Goal: Task Accomplishment & Management: Complete application form

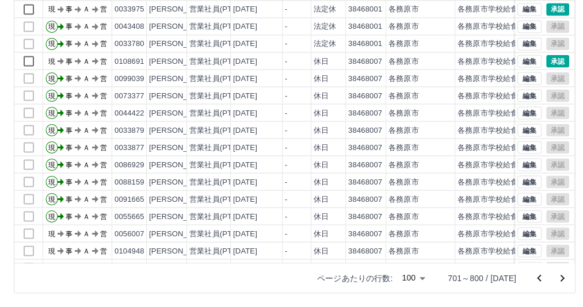
scroll to position [1437, 0]
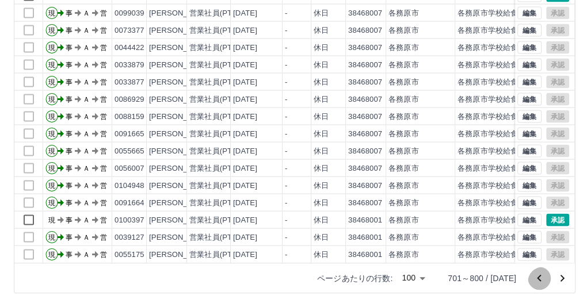
click at [532, 277] on icon "前のページへ" at bounding box center [539, 279] width 14 height 14
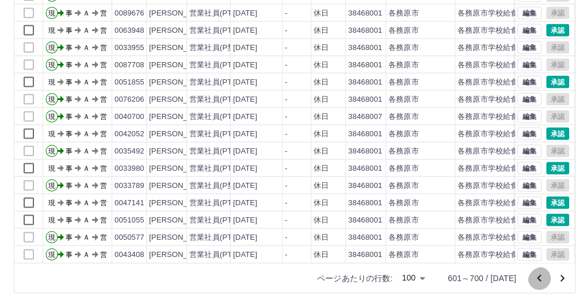
click at [532, 279] on icon "前のページへ" at bounding box center [539, 279] width 14 height 14
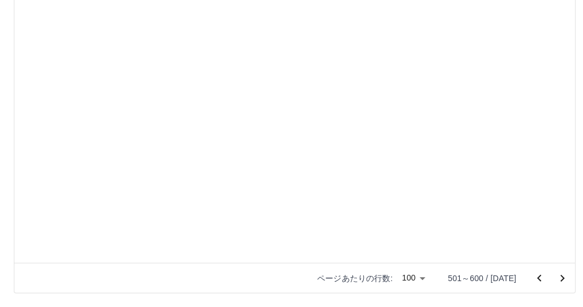
scroll to position [0, 0]
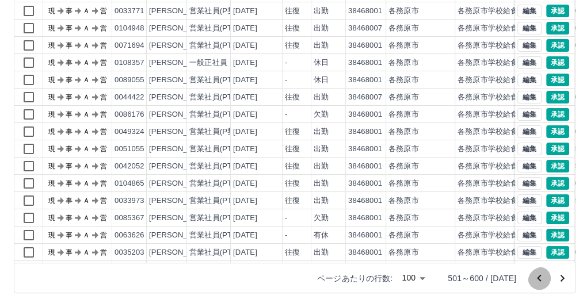
drag, startPoint x: 524, startPoint y: 279, endPoint x: 579, endPoint y: 261, distance: 57.7
click at [532, 279] on icon "前のページへ" at bounding box center [539, 279] width 14 height 14
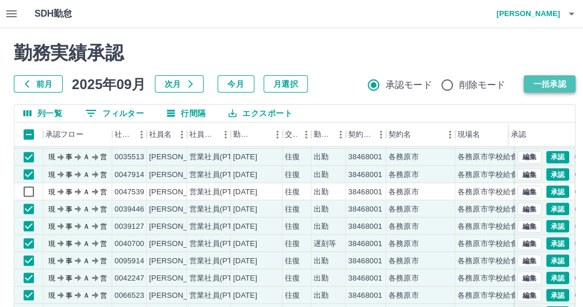
click at [548, 85] on button "一括承認" at bounding box center [550, 83] width 52 height 17
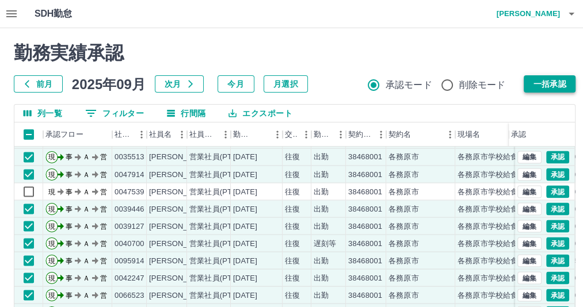
click at [548, 85] on button "一括承認" at bounding box center [550, 83] width 52 height 17
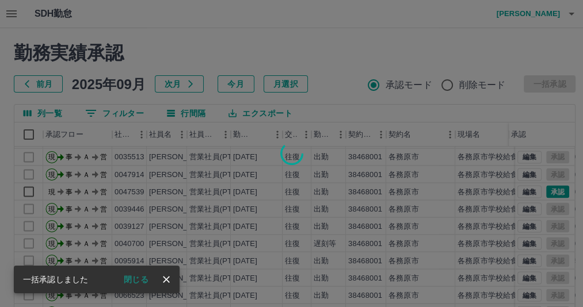
scroll to position [181, 0]
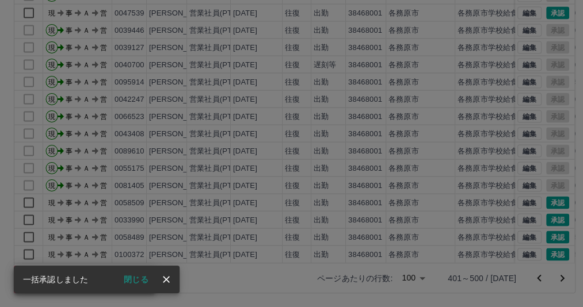
click at [526, 277] on div "承認権限がありません" at bounding box center [291, 153] width 583 height 307
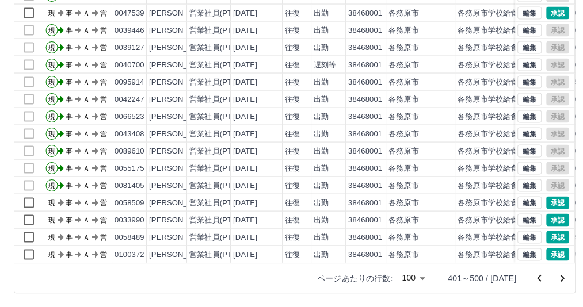
drag, startPoint x: 530, startPoint y: 278, endPoint x: 573, endPoint y: 265, distance: 44.6
click at [532, 278] on icon "前のページへ" at bounding box center [539, 279] width 14 height 14
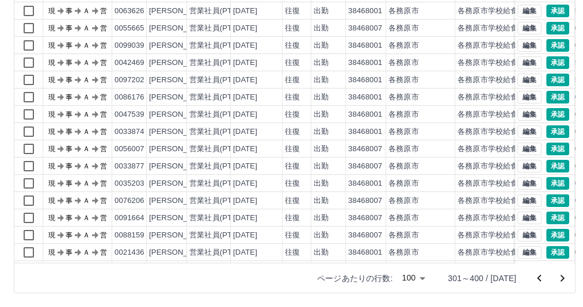
scroll to position [0, 0]
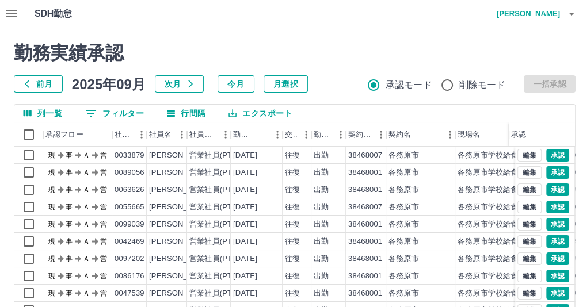
click at [35, 208] on div "承認権限がありません" at bounding box center [291, 153] width 583 height 307
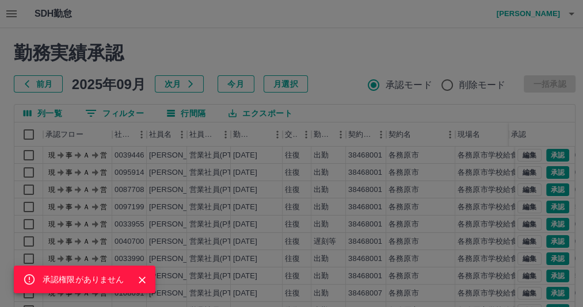
click at [146, 278] on icon "Close" at bounding box center [142, 280] width 7 height 7
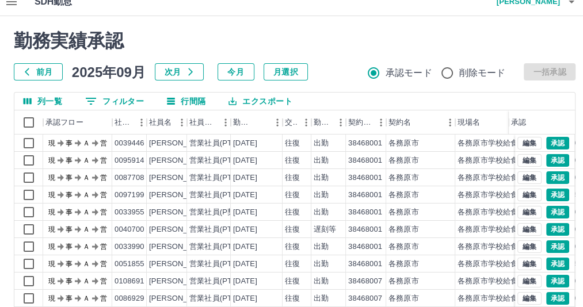
scroll to position [12, 0]
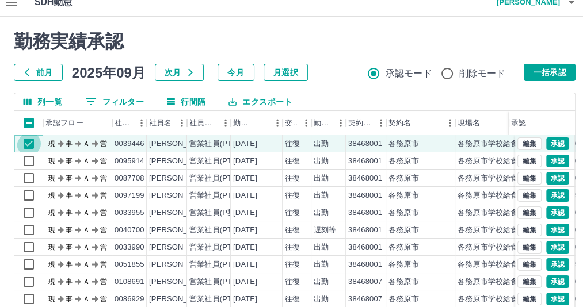
click at [33, 162] on div "現 事 Ａ 営 0039446 堀　真貴 営業社員(PT契約) 2025-09-19 往復 出勤 38468001 各務原市 各務原市学校給食センター 08:…" at bounding box center [346, 307] width 665 height 345
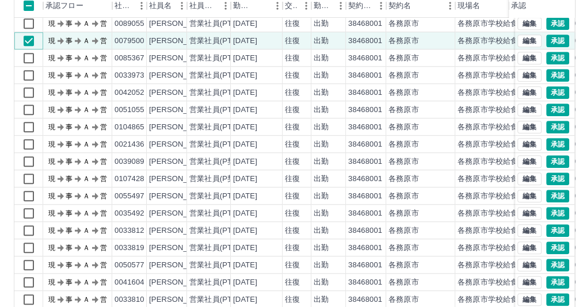
scroll to position [601, 0]
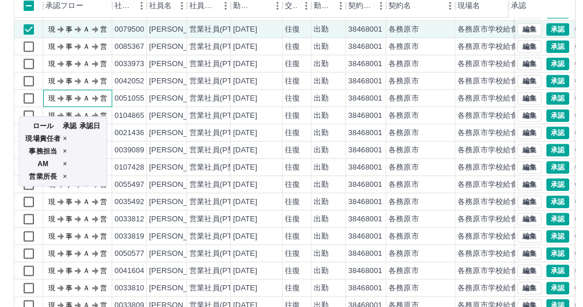
click at [70, 96] on text "事" at bounding box center [69, 98] width 7 height 8
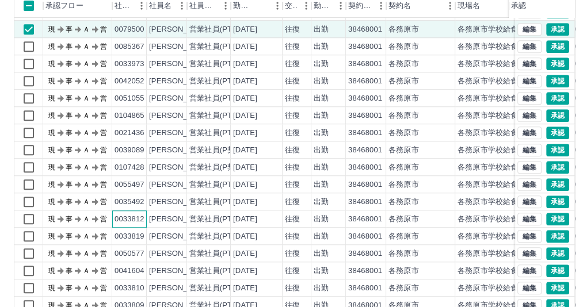
drag, startPoint x: 120, startPoint y: 223, endPoint x: 104, endPoint y: 215, distance: 17.8
click at [120, 223] on div "0033812" at bounding box center [129, 219] width 30 height 11
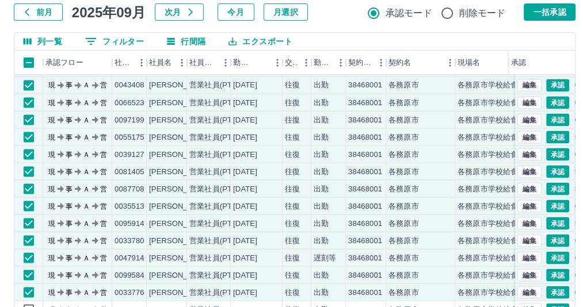
scroll to position [0, 0]
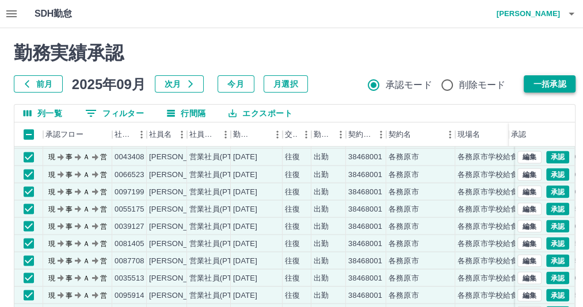
click at [539, 80] on button "一括承認" at bounding box center [550, 83] width 52 height 17
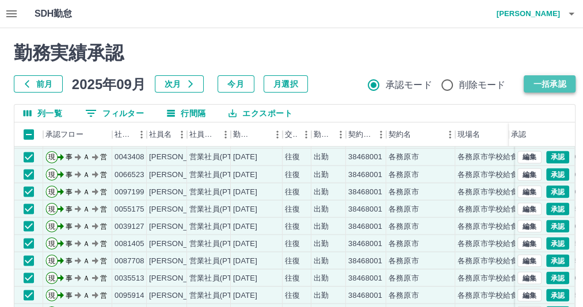
click at [541, 85] on button "一括承認" at bounding box center [550, 83] width 52 height 17
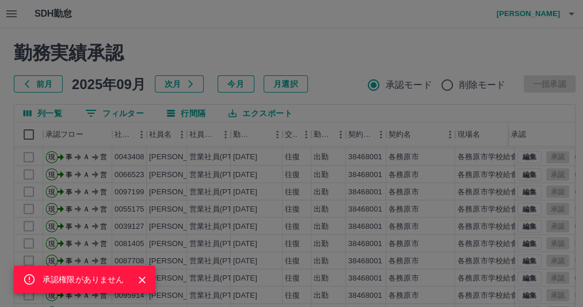
click at [148, 278] on icon "Close" at bounding box center [142, 280] width 12 height 12
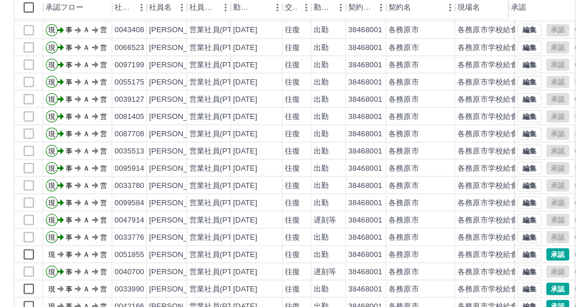
scroll to position [181, 0]
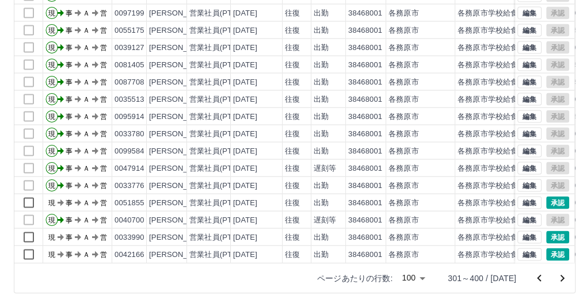
click at [532, 278] on icon "前のページへ" at bounding box center [539, 279] width 14 height 14
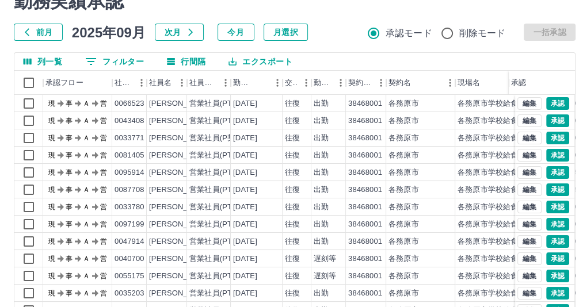
scroll to position [0, 0]
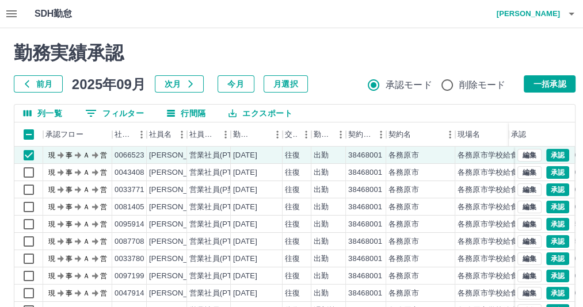
click at [28, 173] on div "承認権限がありません" at bounding box center [291, 153] width 583 height 307
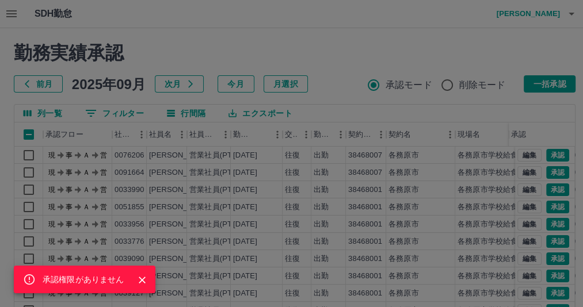
click at [148, 276] on icon "Close" at bounding box center [142, 280] width 12 height 12
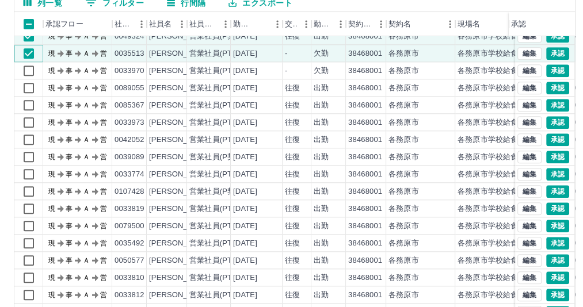
scroll to position [806, 0]
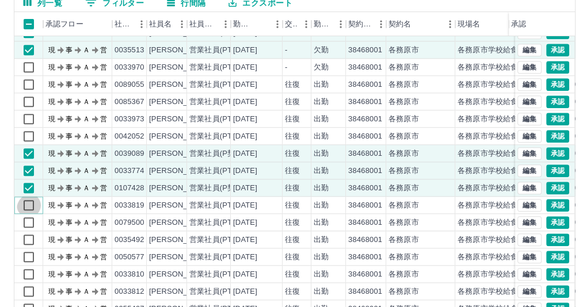
click at [31, 216] on div "現 事 Ａ 営 0043408 加納　洋美 営業社員(PT契約) 2025-09-19 往復 出勤 38468001 各務原市 各務原市学校給食センター 08…" at bounding box center [346, 188] width 665 height 397
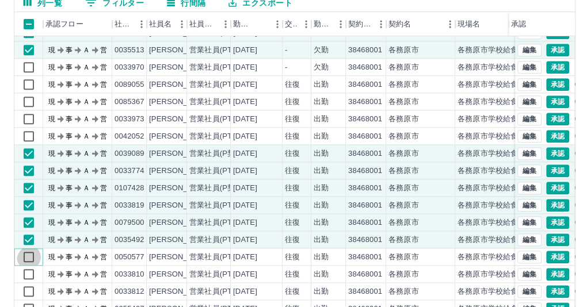
click at [33, 266] on div "現 事 Ａ 営 0043408 加納　洋美 営業社員(PT契約) 2025-09-19 往復 出勤 38468001 各務原市 各務原市学校給食センター 08…" at bounding box center [346, 188] width 665 height 397
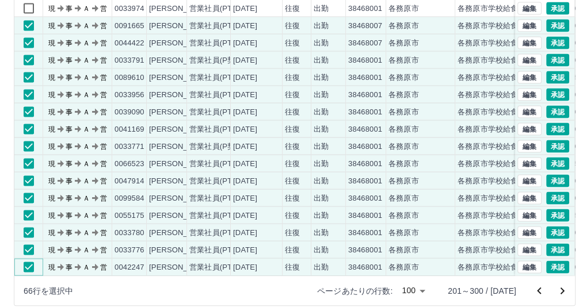
scroll to position [0, 0]
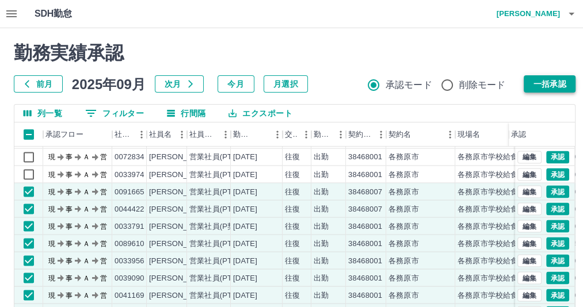
click at [547, 87] on button "一括承認" at bounding box center [550, 83] width 52 height 17
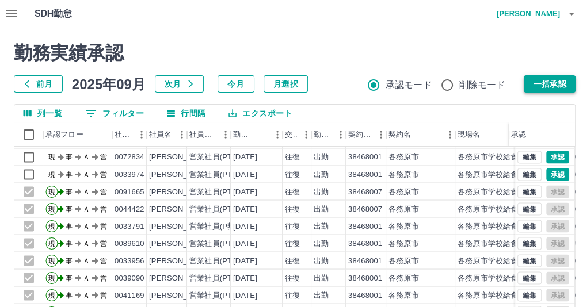
drag, startPoint x: 546, startPoint y: 86, endPoint x: 589, endPoint y: 88, distance: 42.6
click at [546, 86] on div "前月 2025年09月 次月 今月 月選択 承認モード 削除モード 一括承認" at bounding box center [295, 83] width 562 height 17
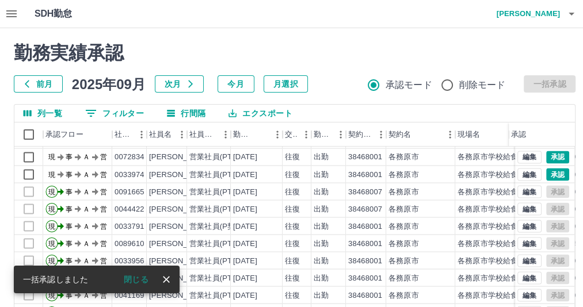
scroll to position [181, 0]
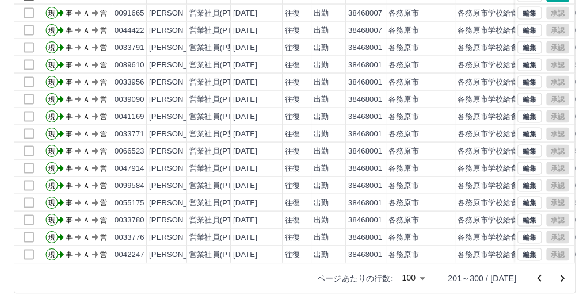
click at [532, 277] on icon "前のページへ" at bounding box center [539, 279] width 14 height 14
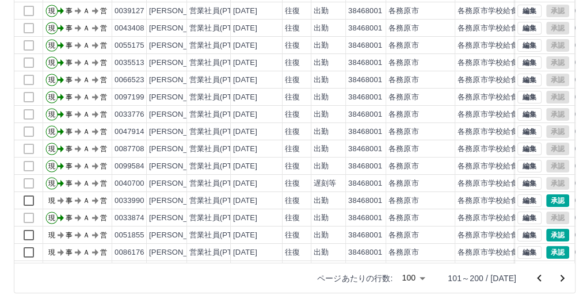
scroll to position [1, 0]
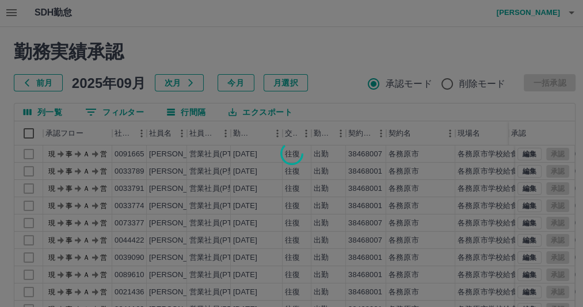
click at [572, 184] on div at bounding box center [291, 153] width 583 height 307
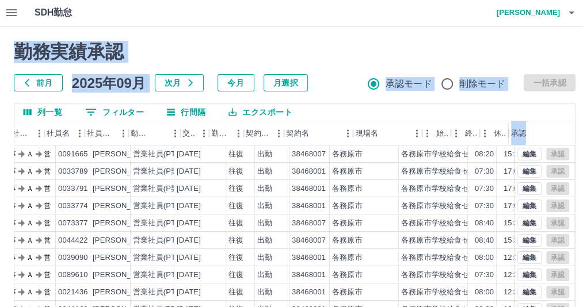
drag, startPoint x: 572, startPoint y: 188, endPoint x: 573, endPoint y: 195, distance: 7.6
click at [573, 195] on div "勤務実績承認 前月 2025年09月 次月 今月 月選択 承認モード 削除モード 一括承認 列一覧 0 フィルター 行間隔 エクスポート 承認フロー 社員番号…" at bounding box center [294, 256] width 589 height 458
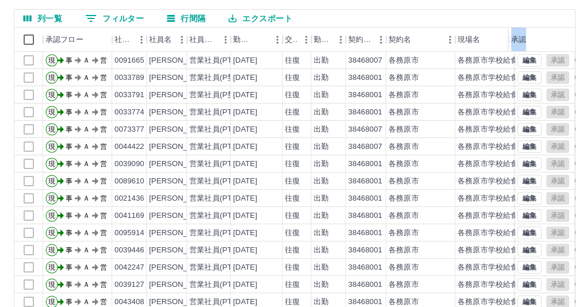
scroll to position [38, 0]
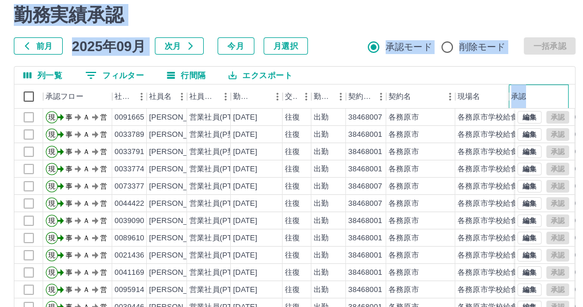
click at [542, 94] on div "承認" at bounding box center [538, 97] width 55 height 24
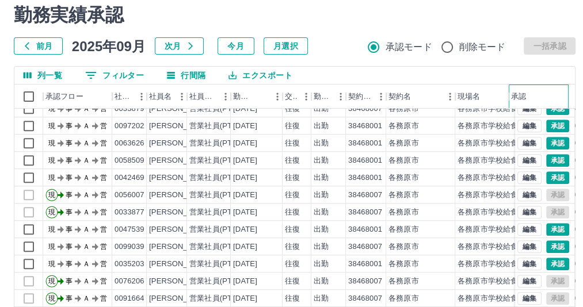
scroll to position [636, 0]
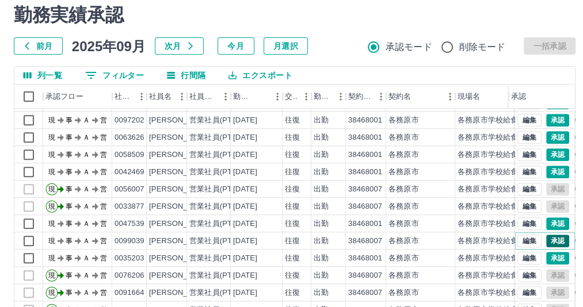
click at [548, 243] on button "承認" at bounding box center [557, 241] width 23 height 13
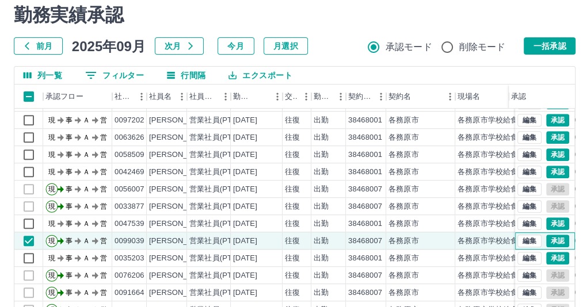
click at [550, 238] on div "編集 承認" at bounding box center [543, 241] width 52 height 13
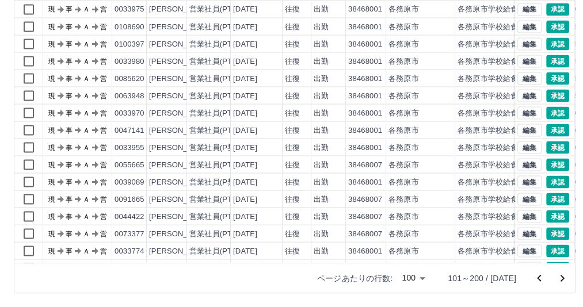
scroll to position [1403, 0]
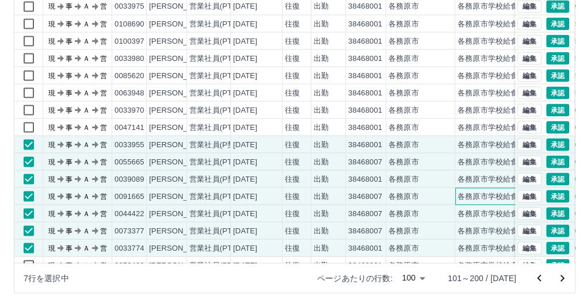
click at [505, 191] on div "各務原市学校給食センター" at bounding box center [502, 196] width 91 height 11
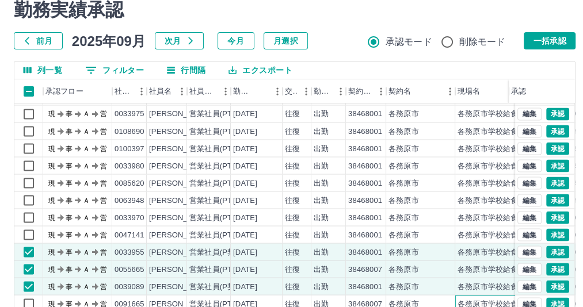
scroll to position [0, 0]
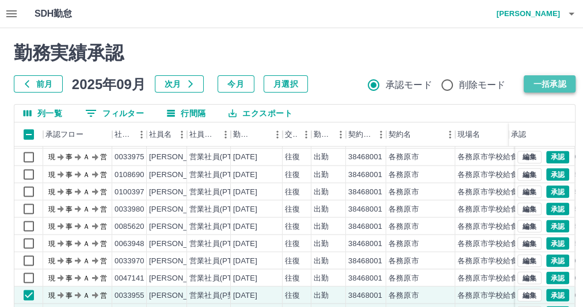
click at [549, 85] on button "一括承認" at bounding box center [550, 83] width 52 height 17
click at [548, 83] on button "一括承認" at bounding box center [550, 83] width 52 height 17
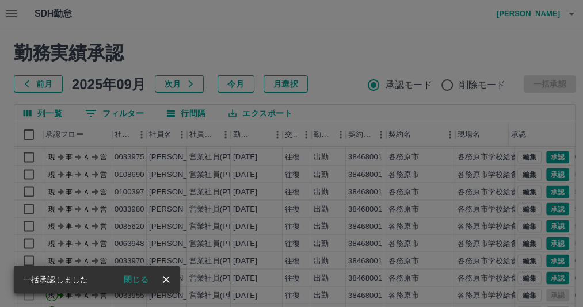
click at [156, 278] on button "閉じる" at bounding box center [135, 279] width 43 height 17
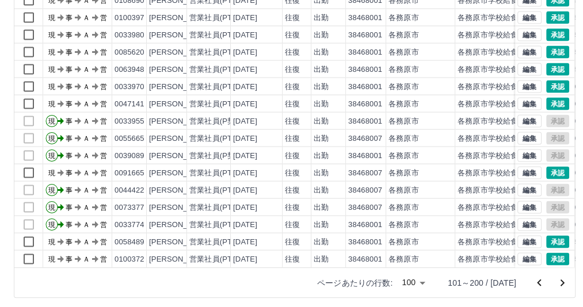
scroll to position [181, 0]
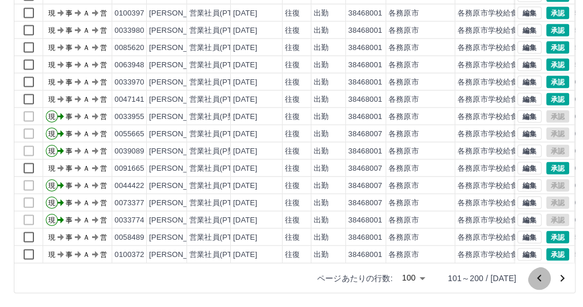
click at [537, 276] on icon "前のページへ" at bounding box center [539, 277] width 4 height 7
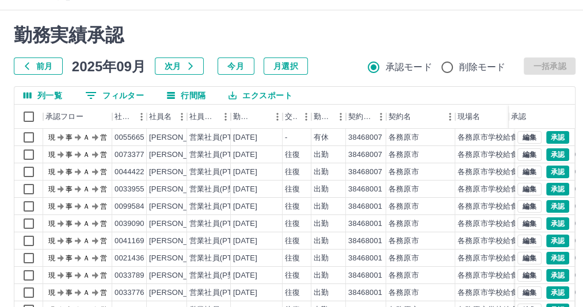
scroll to position [7, 0]
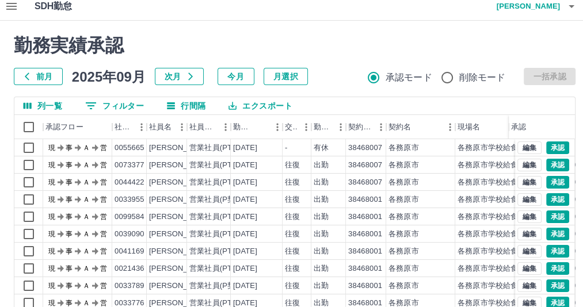
click at [33, 147] on div "承認権限がありません" at bounding box center [291, 153] width 583 height 307
click at [30, 153] on div "承認権限がありません" at bounding box center [291, 153] width 583 height 307
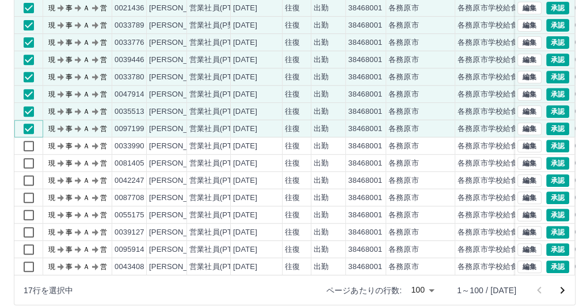
scroll to position [169, 0]
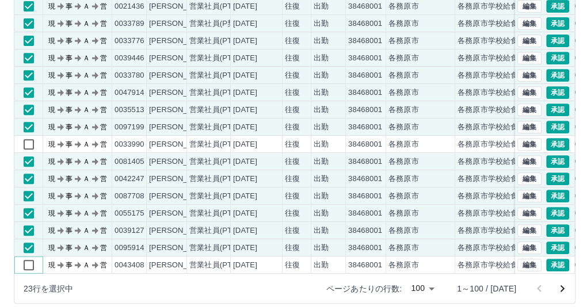
click at [364, 162] on div "現 事 Ａ 営 0033955 田村　志賀子 営業社員(P契約) 2025-09-25 往復 出勤 38468001 各務原市 各務原市学校給食センター 07…" at bounding box center [346, 127] width 665 height 397
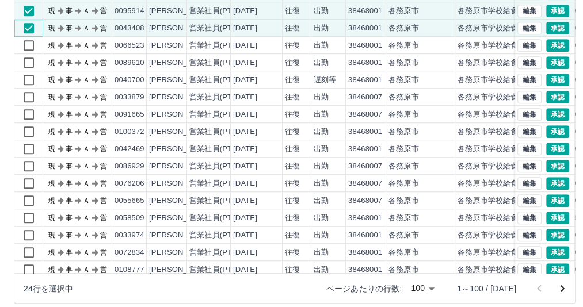
scroll to position [538, 0]
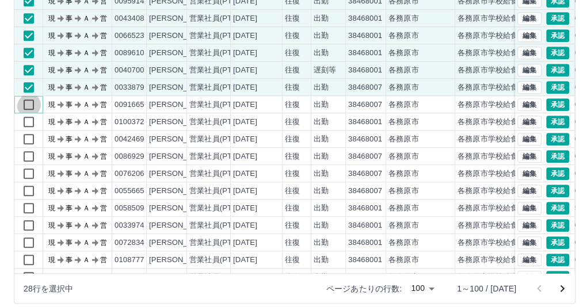
click at [31, 124] on div "現 事 Ａ 営 0087708 岩倉　承子 営業社員(PT契約) 2025-09-25 往復 出勤 38468001 各務原市 各務原市学校給食センター 08…" at bounding box center [346, 131] width 665 height 380
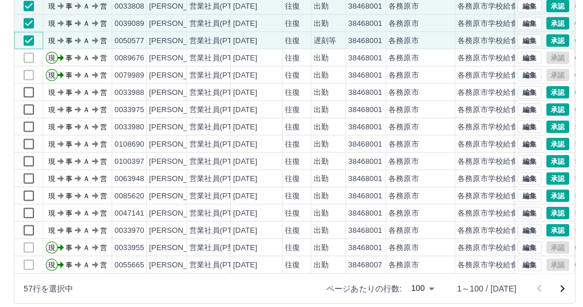
scroll to position [17, 0]
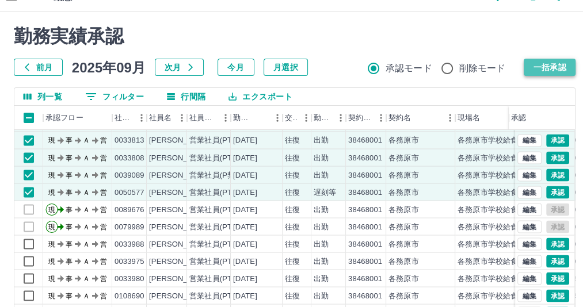
click at [535, 65] on button "一括承認" at bounding box center [550, 67] width 52 height 17
click at [537, 67] on button "一括承認" at bounding box center [550, 67] width 52 height 17
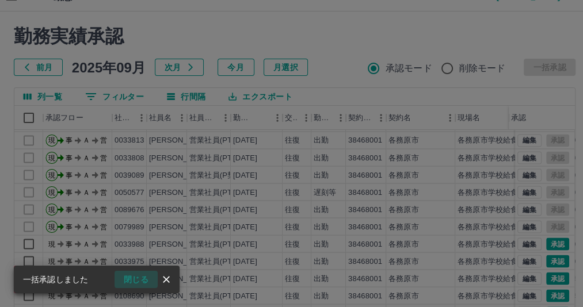
click at [151, 276] on button "閉じる" at bounding box center [135, 279] width 43 height 17
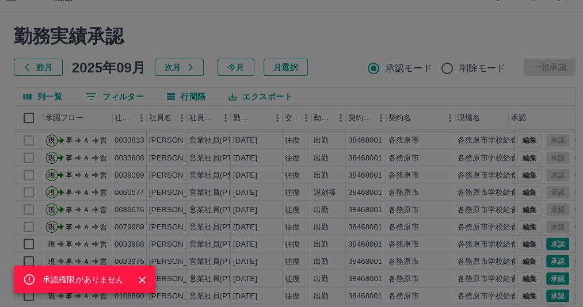
click at [148, 278] on icon "Close" at bounding box center [142, 280] width 12 height 12
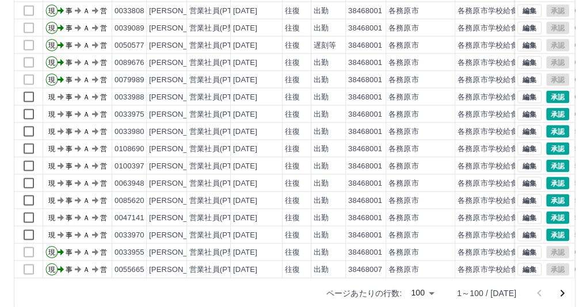
scroll to position [181, 0]
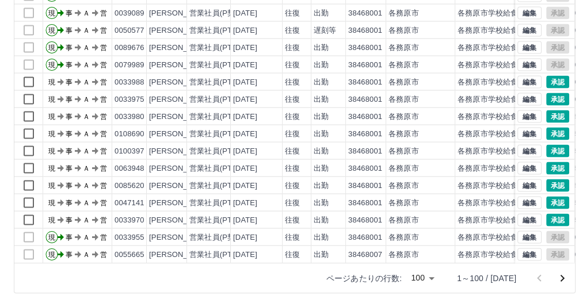
click at [528, 277] on div at bounding box center [551, 278] width 46 height 23
drag, startPoint x: 557, startPoint y: 278, endPoint x: 589, endPoint y: 247, distance: 44.3
click at [557, 278] on icon "次のページへ" at bounding box center [562, 279] width 14 height 14
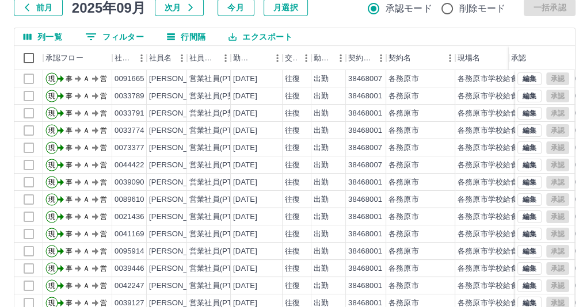
scroll to position [121, 0]
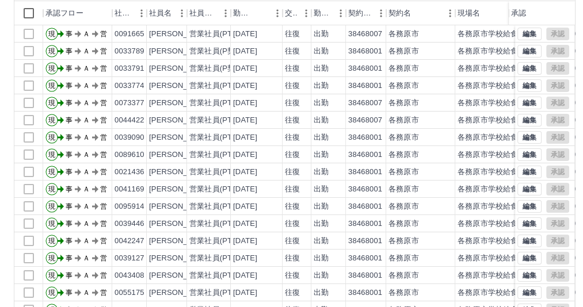
drag, startPoint x: 580, startPoint y: 251, endPoint x: 580, endPoint y: 281, distance: 29.9
click at [580, 281] on div "承認権限がありません 勤務実績承認 前月 2025年09月 次月 今月 月選択 承認モード 削除モード 一括承認 列一覧 0 フィルター 行間隔 エクスポート…" at bounding box center [294, 136] width 589 height 458
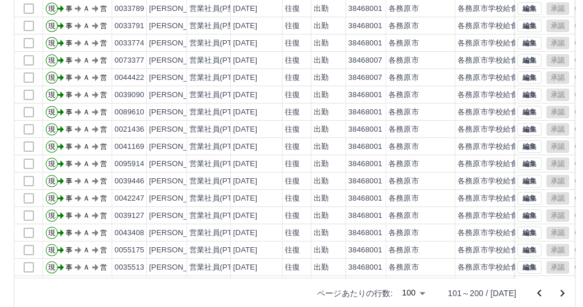
scroll to position [181, 0]
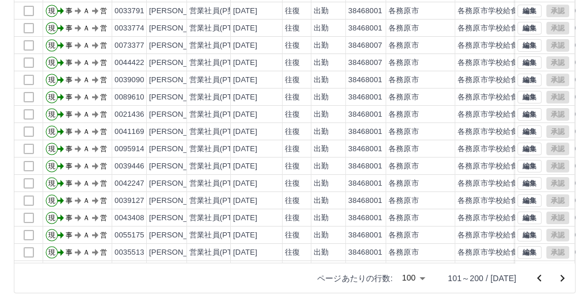
click at [532, 278] on icon "前のページへ" at bounding box center [539, 279] width 14 height 14
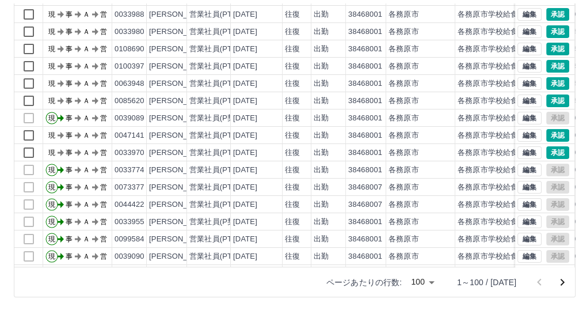
scroll to position [0, 0]
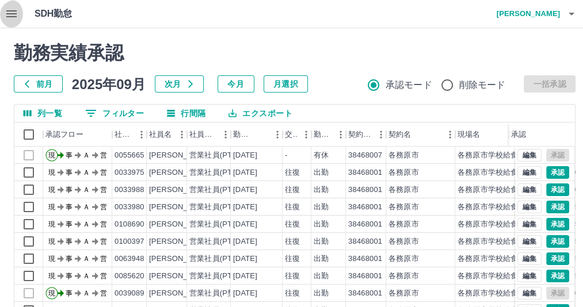
click at [11, 14] on icon "button" at bounding box center [11, 13] width 10 height 7
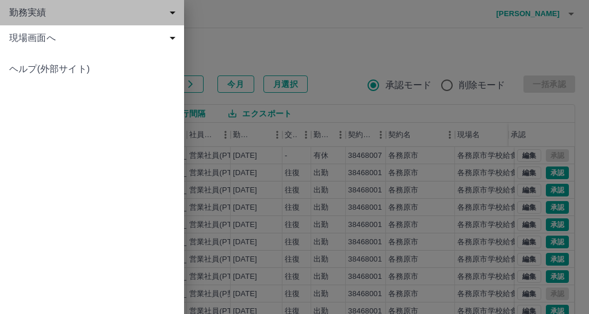
click at [33, 13] on span "勤務実績" at bounding box center [94, 13] width 170 height 14
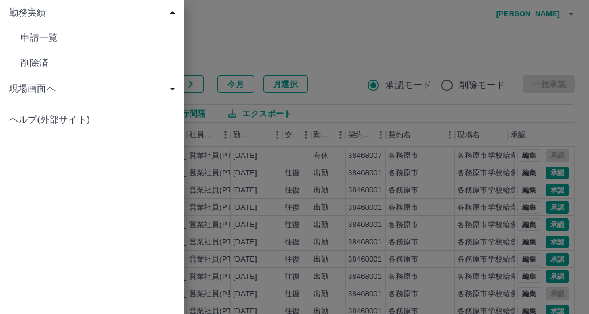
click at [54, 84] on span "現場画面へ" at bounding box center [94, 89] width 170 height 14
click at [47, 109] on span "現場画面へ" at bounding box center [98, 114] width 154 height 14
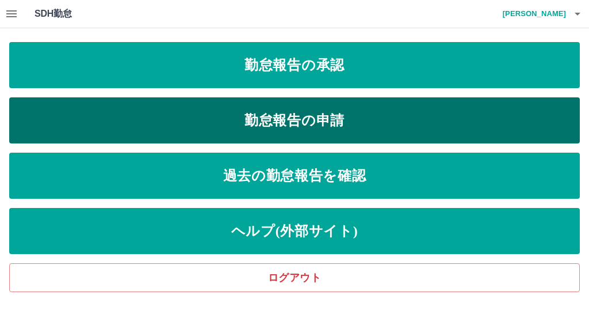
click at [208, 105] on link "勤怠報告の申請" at bounding box center [294, 120] width 571 height 46
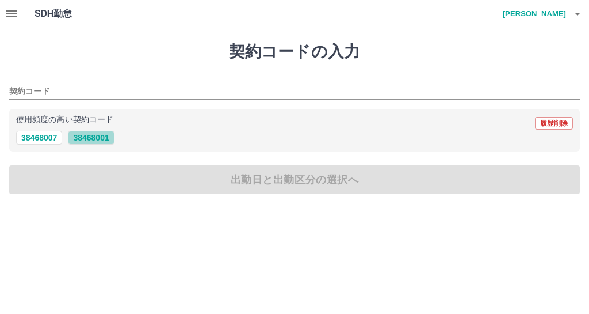
click at [97, 139] on button "38468001" at bounding box center [91, 138] width 46 height 14
type input "********"
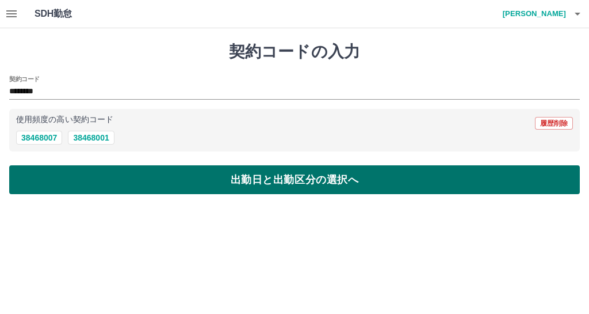
click at [111, 192] on button "出勤日と出勤区分の選択へ" at bounding box center [294, 179] width 571 height 29
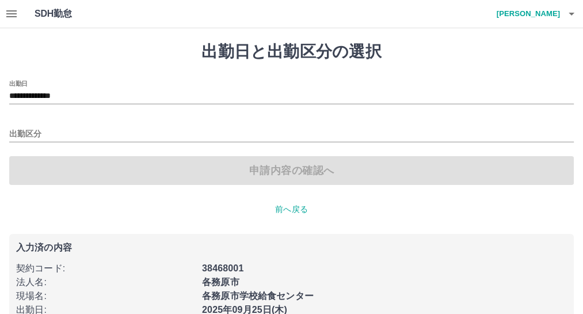
click at [16, 128] on div "出勤区分" at bounding box center [291, 130] width 564 height 24
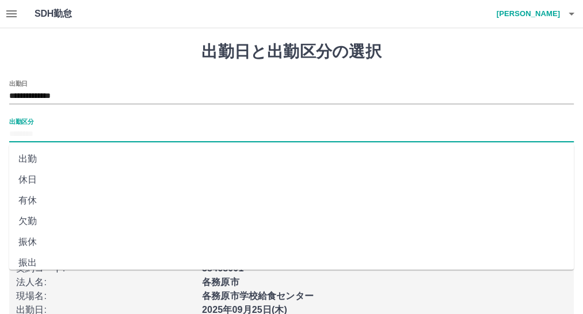
click at [17, 134] on input "出勤区分" at bounding box center [291, 134] width 564 height 14
click at [29, 156] on li "出勤" at bounding box center [291, 158] width 564 height 21
type input "**"
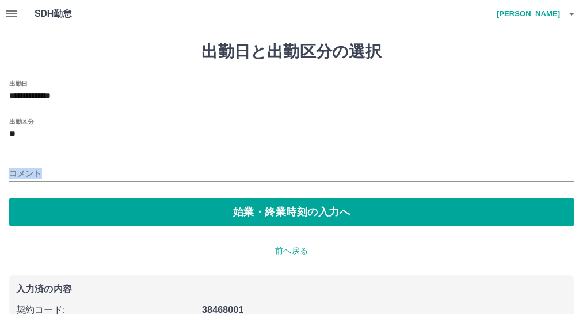
drag, startPoint x: 29, startPoint y: 156, endPoint x: 21, endPoint y: 161, distance: 8.8
click at [21, 161] on div "**********" at bounding box center [291, 153] width 564 height 146
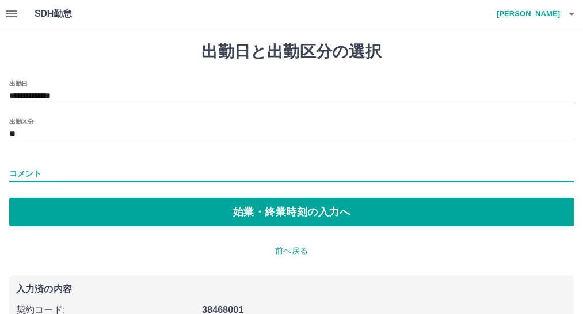
click at [17, 167] on input "コメント" at bounding box center [291, 173] width 564 height 17
click at [55, 190] on div "**********" at bounding box center [291, 153] width 564 height 146
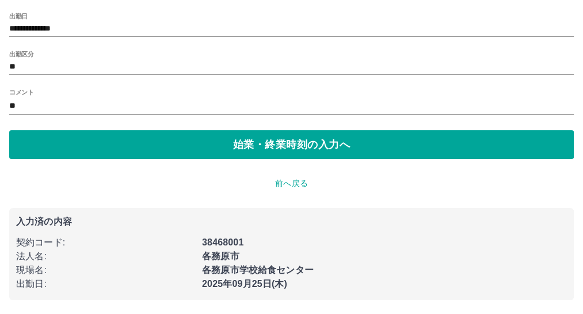
scroll to position [101, 0]
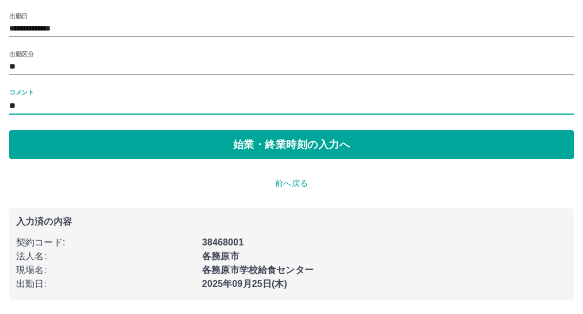
click at [25, 98] on input "**" at bounding box center [291, 106] width 564 height 17
type input "******"
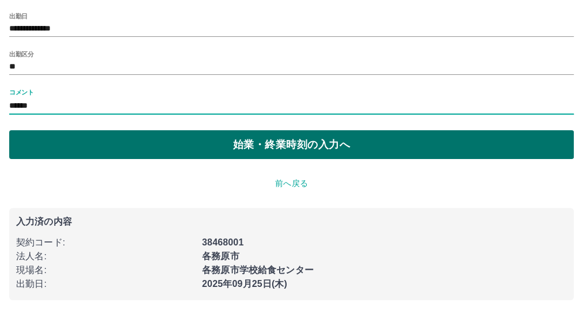
click at [93, 130] on button "始業・終業時刻の入力へ" at bounding box center [291, 144] width 564 height 29
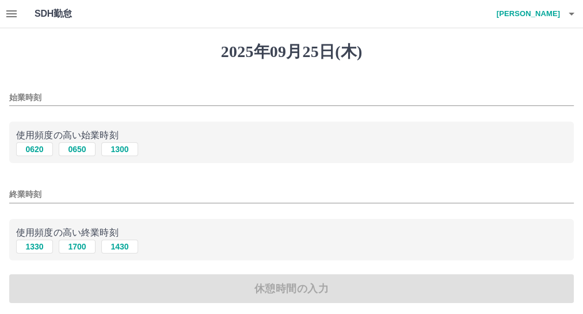
click at [15, 90] on div "始業時刻" at bounding box center [291, 94] width 564 height 28
click at [15, 92] on input "始業時刻" at bounding box center [291, 97] width 564 height 17
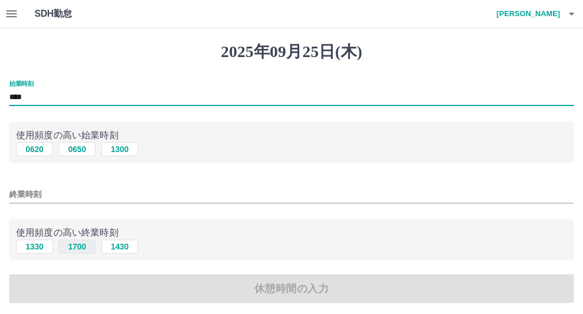
type input "****"
click at [70, 253] on button "1700" at bounding box center [77, 246] width 37 height 14
type input "****"
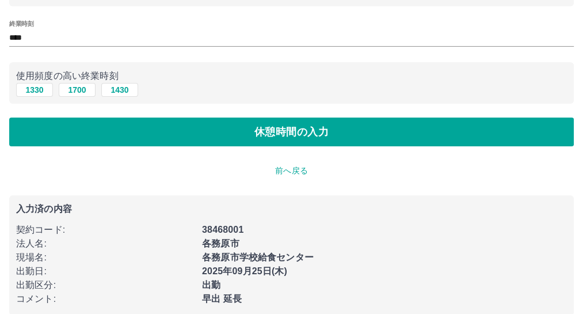
scroll to position [175, 0]
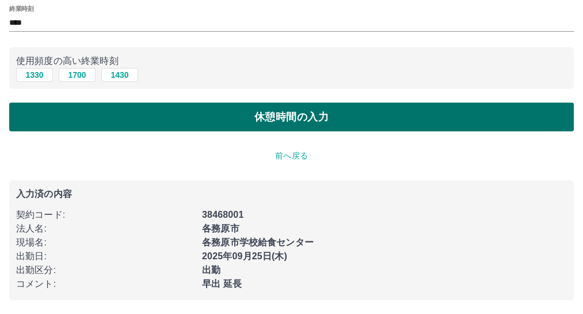
click at [266, 131] on button "休憩時間の入力" at bounding box center [291, 116] width 564 height 29
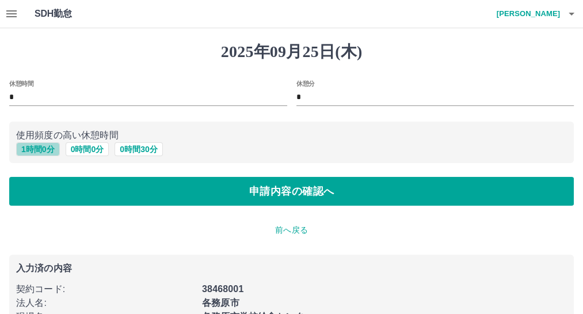
click at [54, 156] on button "1 時間 0 分" at bounding box center [38, 149] width 44 height 14
type input "*"
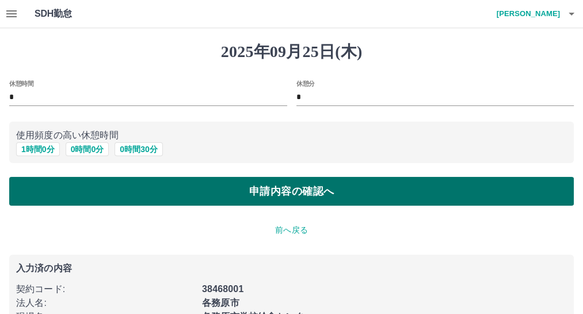
click at [56, 203] on button "申請内容の確認へ" at bounding box center [291, 191] width 564 height 29
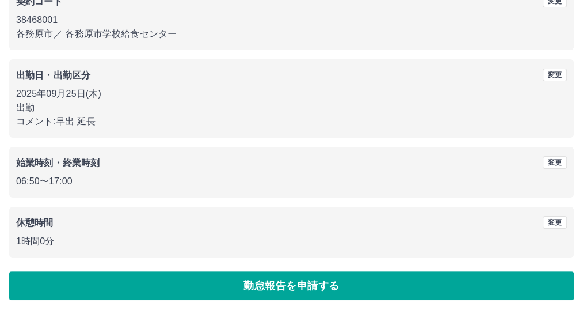
scroll to position [223, 0]
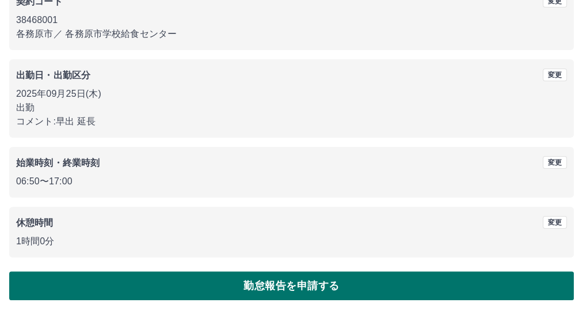
click at [292, 273] on button "勤怠報告を申請する" at bounding box center [291, 285] width 564 height 29
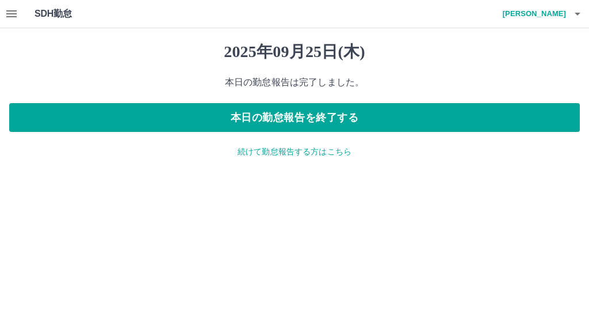
click at [14, 17] on icon "button" at bounding box center [12, 14] width 14 height 14
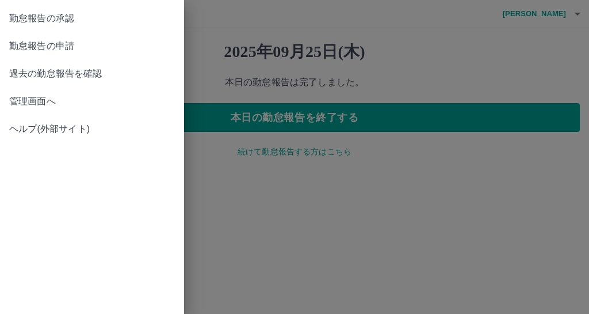
click at [44, 16] on span "勤怠報告の承認" at bounding box center [92, 19] width 166 height 14
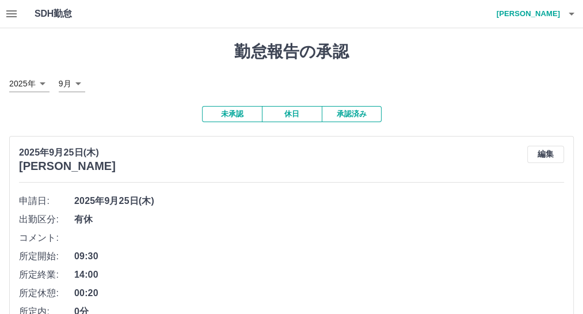
click at [366, 121] on button "承認済み" at bounding box center [352, 114] width 60 height 16
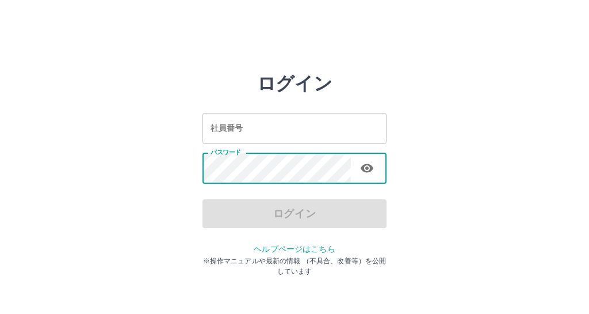
click at [207, 129] on input "社員番号" at bounding box center [295, 128] width 184 height 30
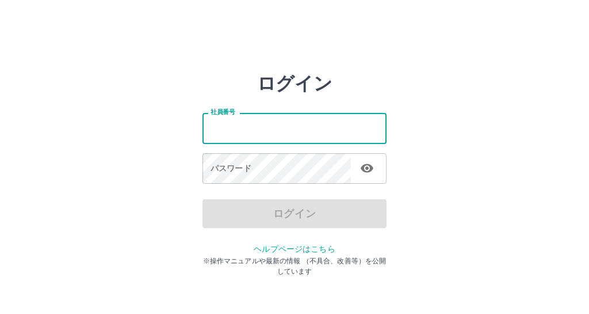
type input "*******"
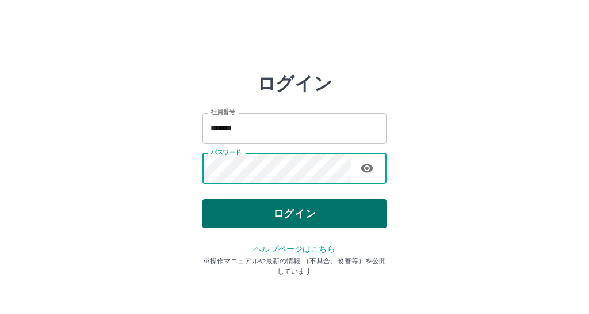
click at [223, 217] on button "ログイン" at bounding box center [295, 213] width 184 height 29
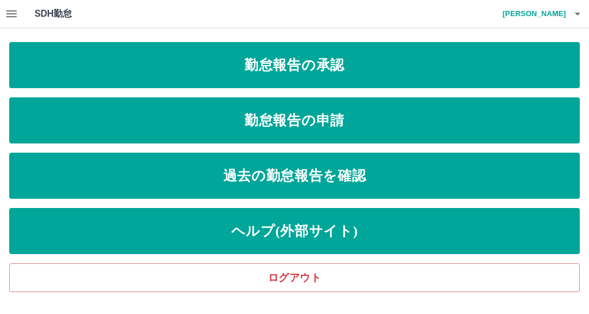
click at [573, 16] on icon "button" at bounding box center [578, 14] width 14 height 14
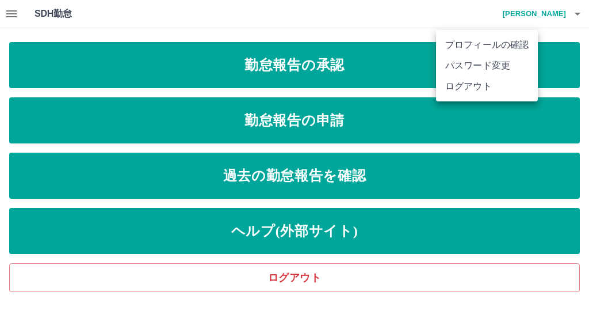
click at [573, 16] on div at bounding box center [294, 157] width 589 height 314
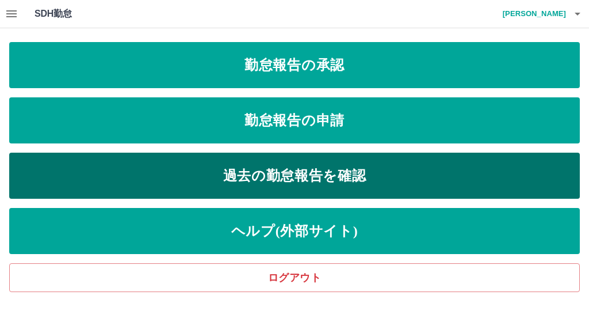
click at [399, 171] on link "過去の勤怠報告を確認" at bounding box center [294, 175] width 571 height 46
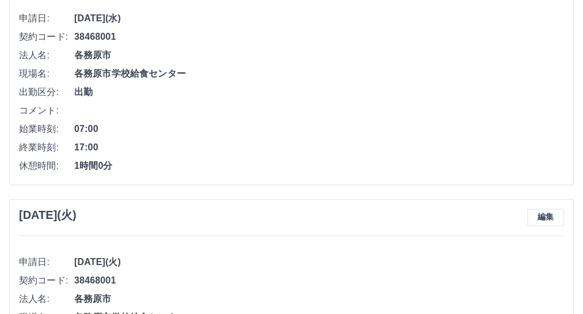
scroll to position [1129, 0]
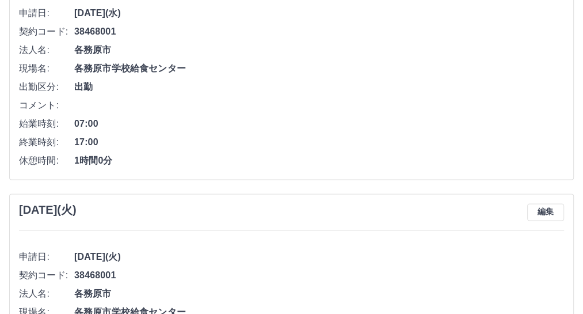
drag, startPoint x: 586, startPoint y: 6, endPoint x: 405, endPoint y: 161, distance: 237.9
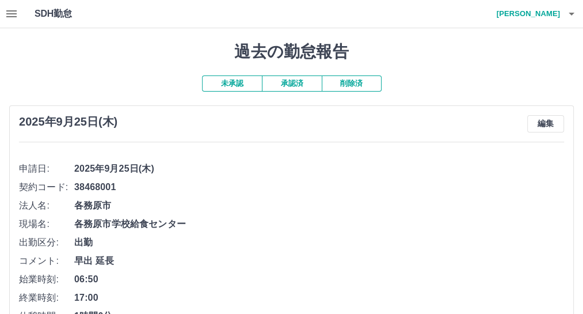
click at [286, 87] on button "承認済" at bounding box center [292, 83] width 60 height 16
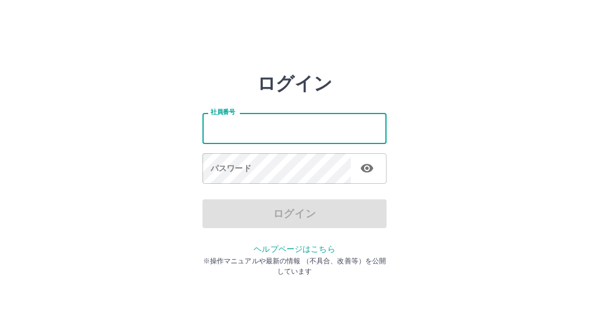
click at [269, 130] on input "社員番号" at bounding box center [295, 128] width 184 height 30
type input "*******"
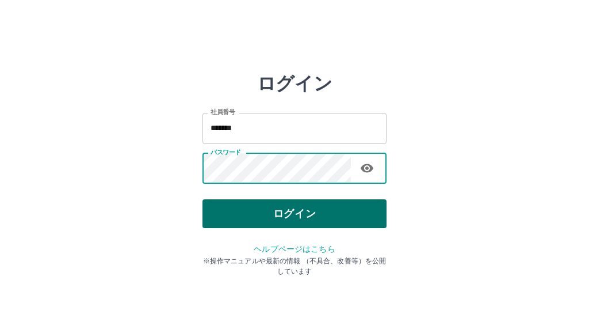
click at [256, 208] on button "ログイン" at bounding box center [295, 213] width 184 height 29
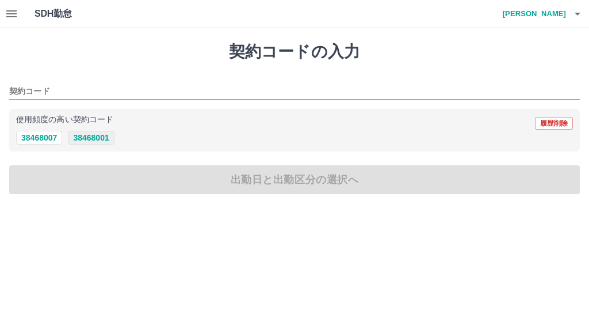
click at [93, 142] on button "38468001" at bounding box center [91, 138] width 46 height 14
type input "********"
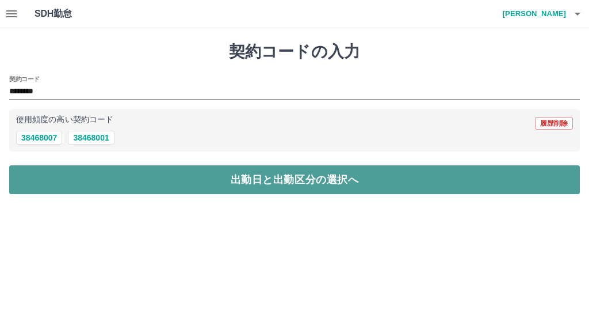
click at [96, 182] on button "出勤日と出勤区分の選択へ" at bounding box center [294, 179] width 571 height 29
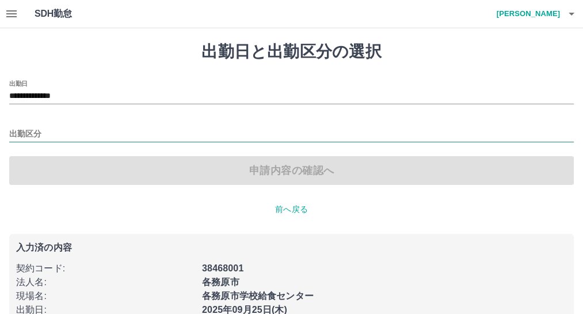
click at [26, 136] on input "出勤区分" at bounding box center [291, 134] width 564 height 14
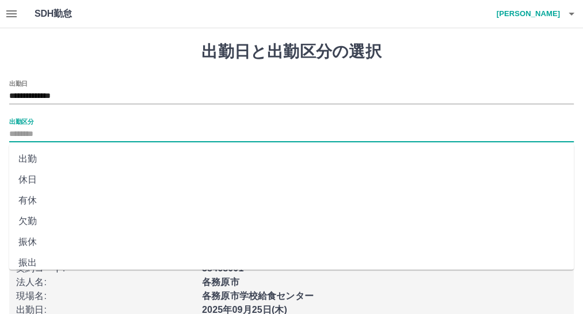
click at [30, 160] on li "出勤" at bounding box center [291, 158] width 564 height 21
type input "**"
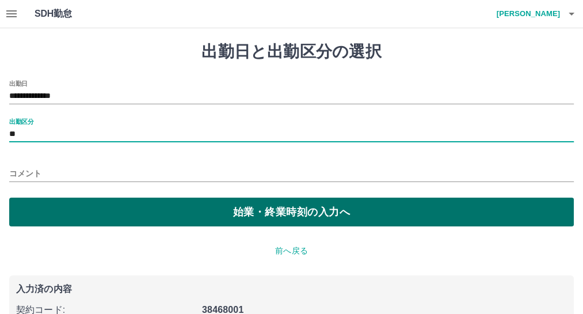
click at [66, 211] on button "始業・終業時刻の入力へ" at bounding box center [291, 211] width 564 height 29
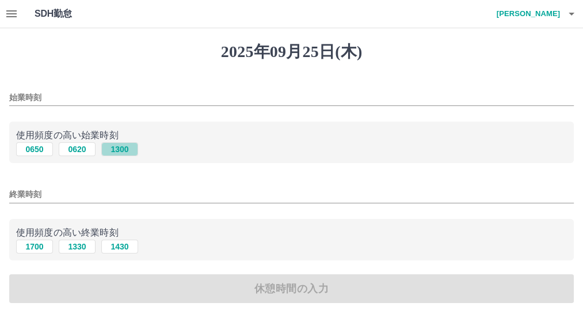
click at [130, 156] on button "1300" at bounding box center [119, 149] width 37 height 14
type input "****"
click at [36, 253] on button "1700" at bounding box center [34, 246] width 37 height 14
type input "****"
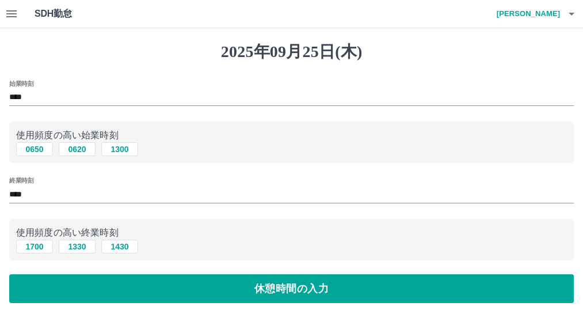
scroll to position [226, 0]
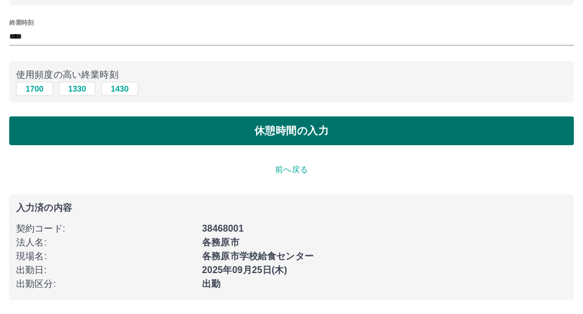
click at [404, 116] on button "休憩時間の入力" at bounding box center [291, 130] width 564 height 29
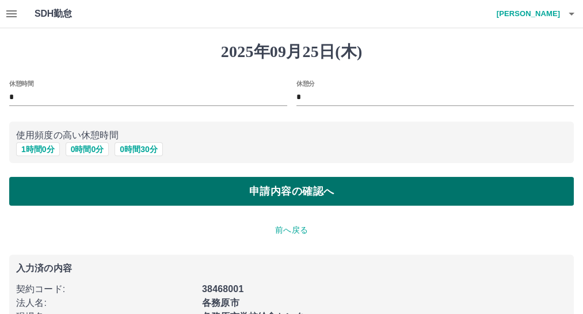
click at [387, 199] on button "申請内容の確認へ" at bounding box center [291, 191] width 564 height 29
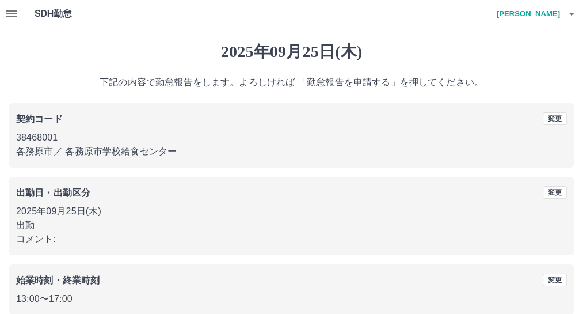
scroll to position [223, 0]
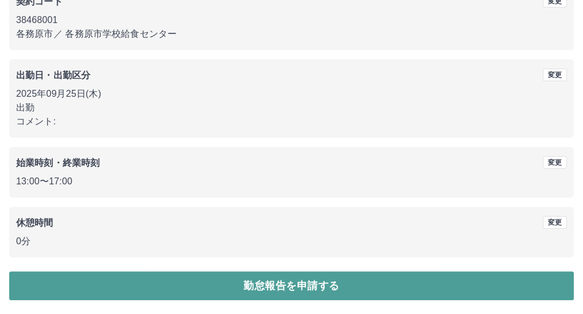
click at [543, 286] on button "勤怠報告を申請する" at bounding box center [291, 285] width 564 height 29
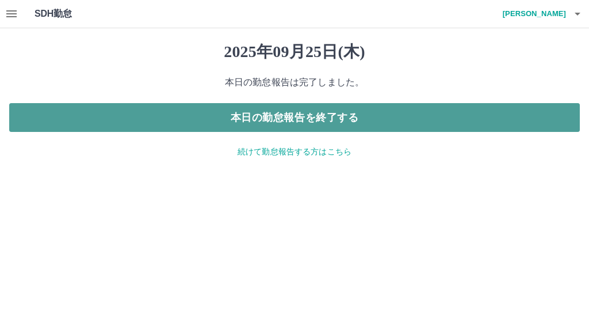
click at [395, 131] on button "本日の勤怠報告を終了する" at bounding box center [294, 117] width 571 height 29
